Goal: Use online tool/utility: Utilize a website feature to perform a specific function

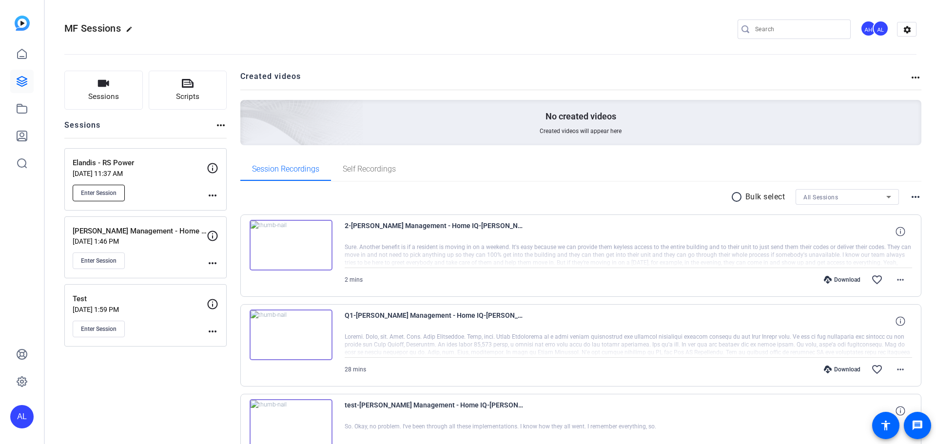
click at [99, 196] on span "Enter Session" at bounding box center [99, 193] width 36 height 8
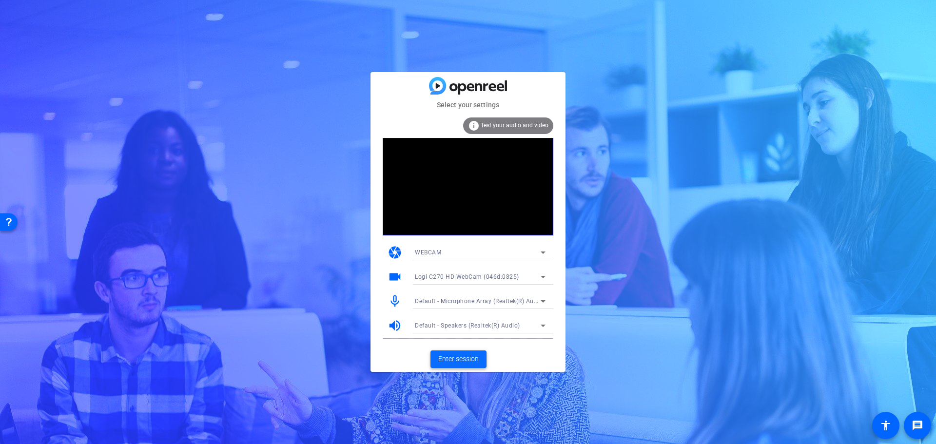
click at [459, 355] on span "Enter session" at bounding box center [458, 359] width 40 height 10
